Goal: Transaction & Acquisition: Register for event/course

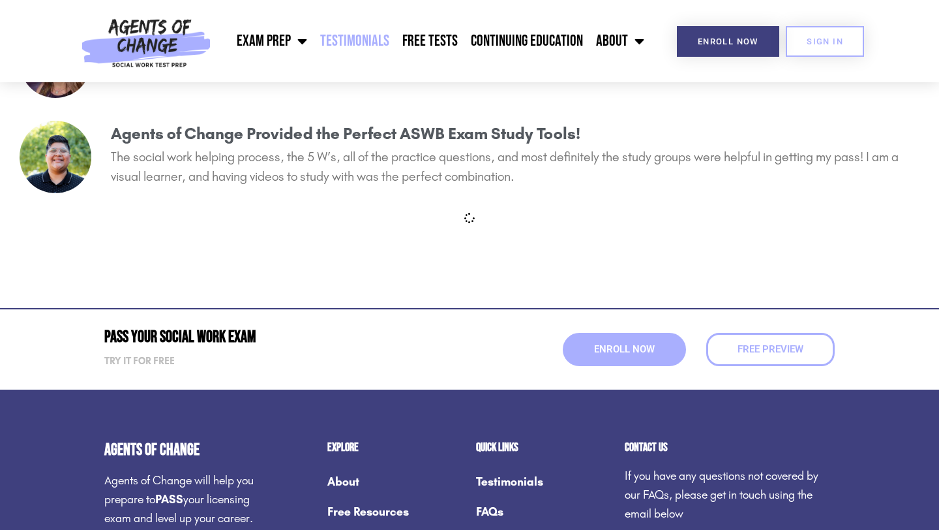
scroll to position [6208, 0]
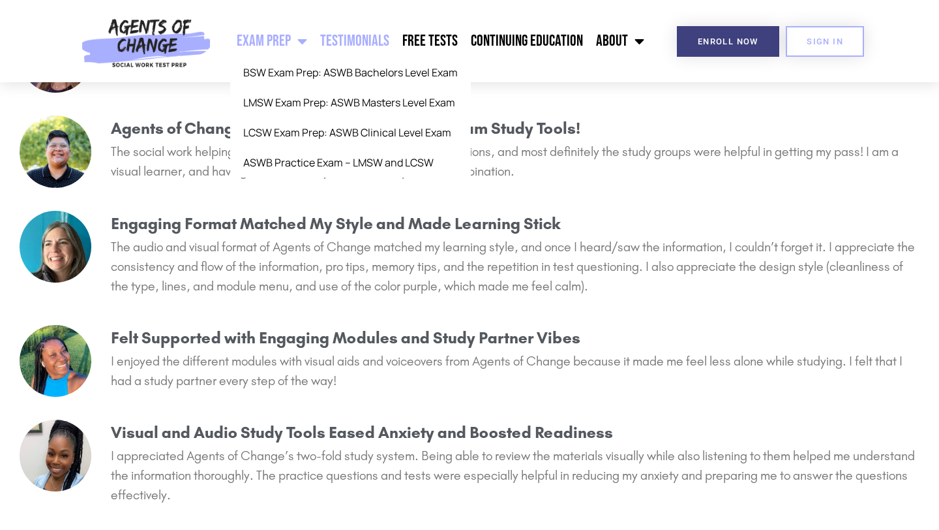
click at [303, 35] on span "Menu" at bounding box center [299, 41] width 16 height 29
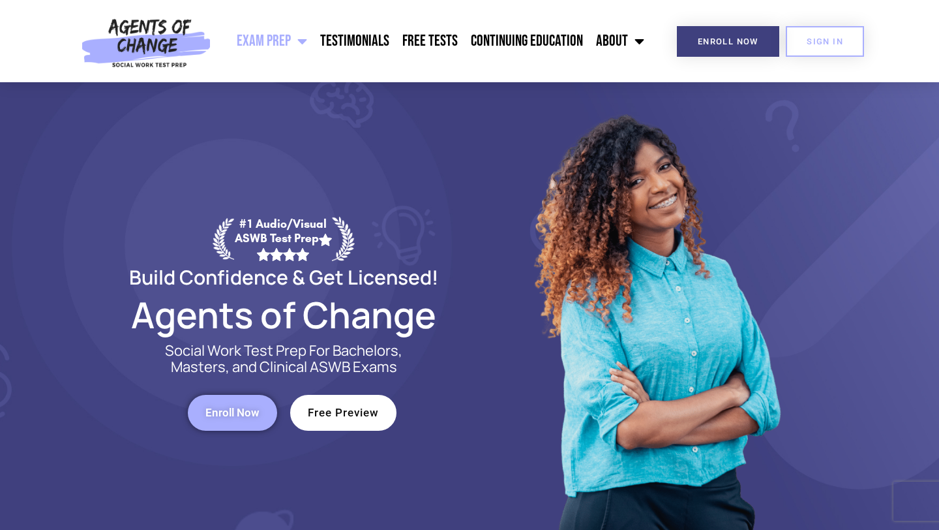
click at [314, 40] on link "Exam Prep" at bounding box center [271, 41] width 83 height 33
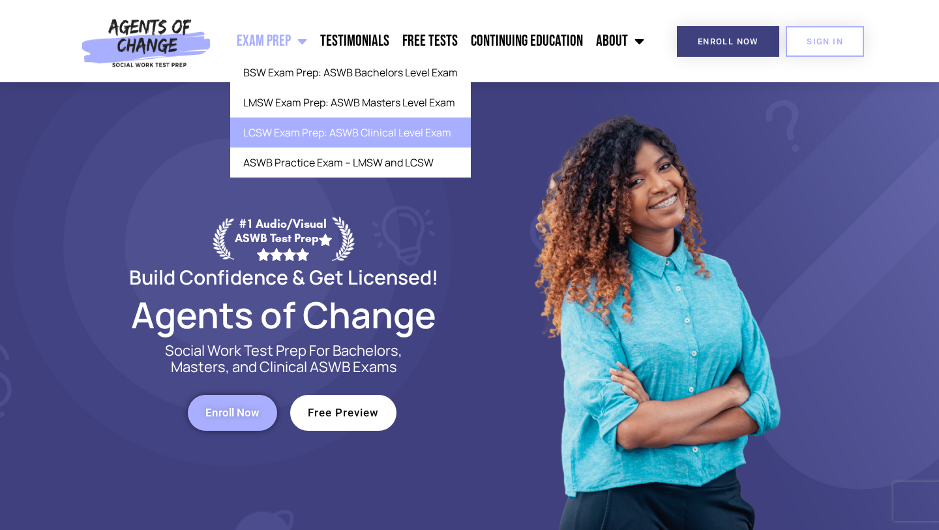
click at [322, 137] on link "LCSW Exam Prep: ASWB Clinical Level Exam" at bounding box center [350, 132] width 241 height 30
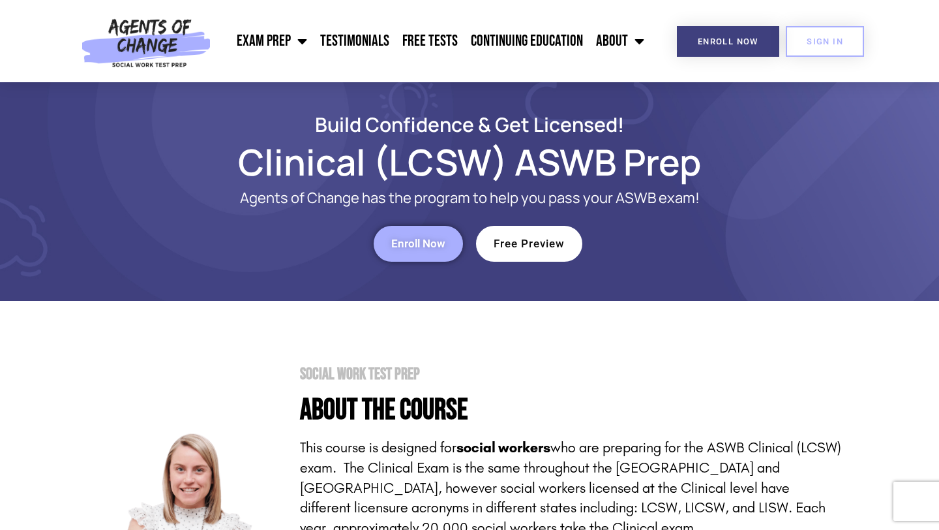
click at [395, 250] on link "Enroll Now" at bounding box center [418, 244] width 89 height 36
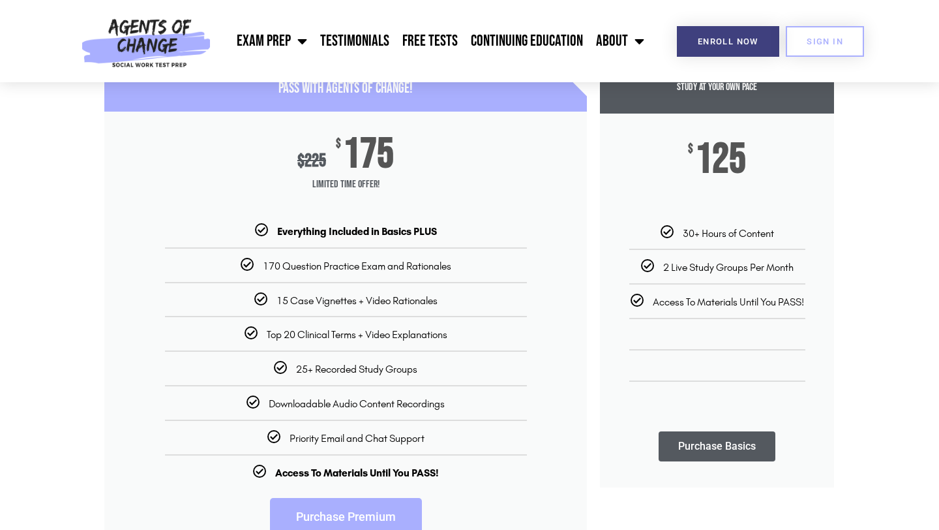
scroll to position [182, 0]
